Goal: Find specific page/section: Find specific page/section

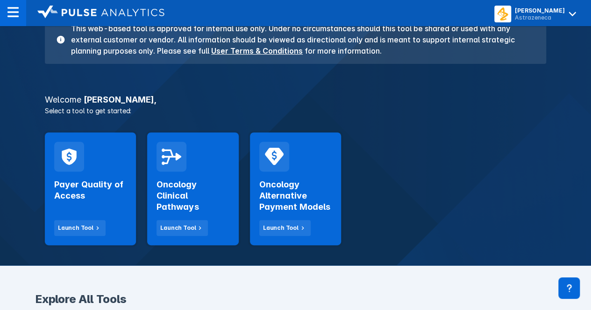
scroll to position [100, 0]
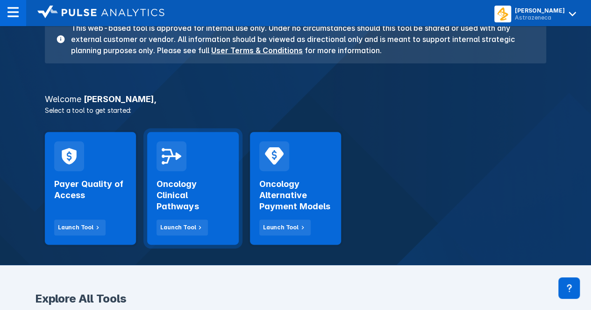
click at [176, 192] on h2 "Oncology Clinical Pathways" at bounding box center [192, 196] width 72 height 34
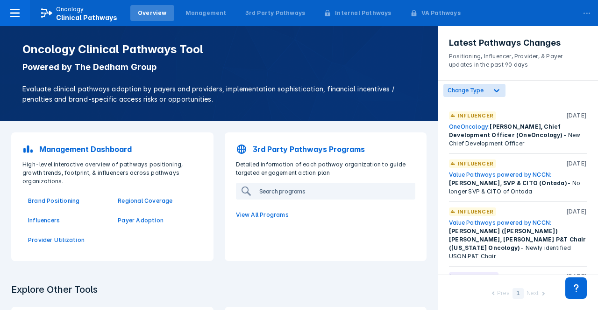
click at [295, 188] on input "search" at bounding box center [334, 191] width 159 height 15
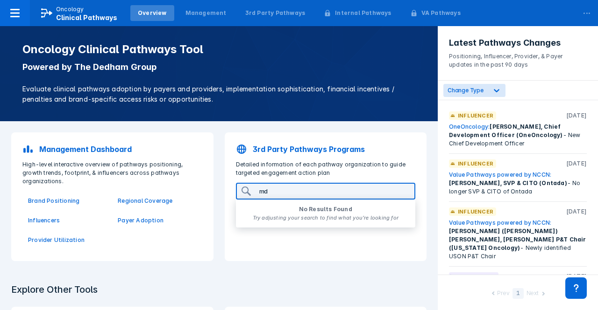
type input "m"
